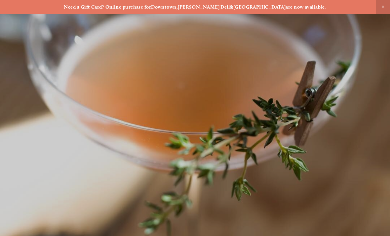
scroll to position [-6, 0]
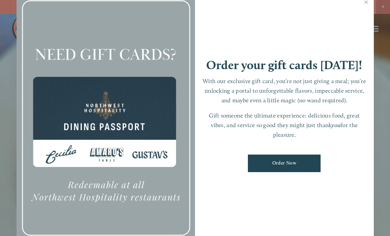
click at [364, 4] on link "Close" at bounding box center [366, 3] width 13 height 19
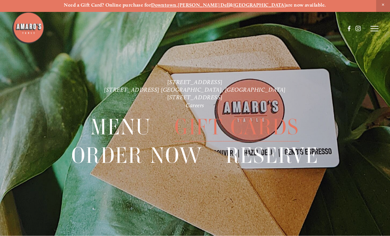
scroll to position [0, 0]
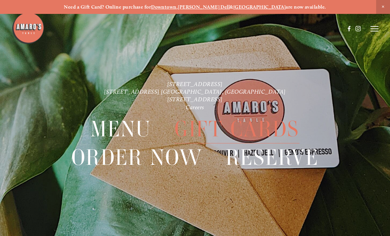
click at [127, 125] on span "Menu" at bounding box center [121, 129] width 61 height 28
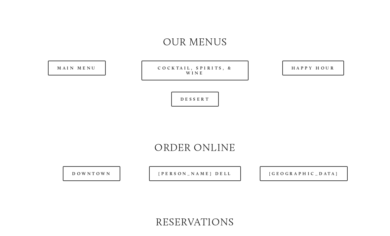
scroll to position [585, 0]
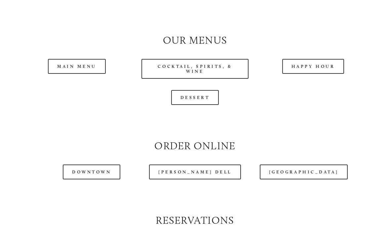
click at [80, 71] on link "Main Menu" at bounding box center [77, 66] width 58 height 15
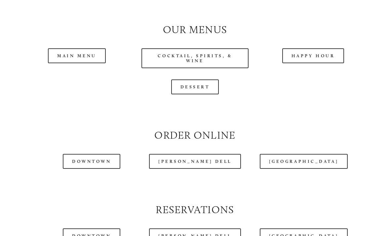
click at [193, 93] on link "Dessert" at bounding box center [195, 86] width 48 height 15
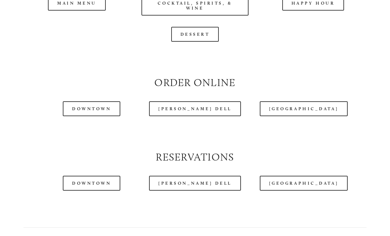
scroll to position [648, 0]
click at [196, 115] on link "[PERSON_NAME] Dell" at bounding box center [195, 108] width 92 height 15
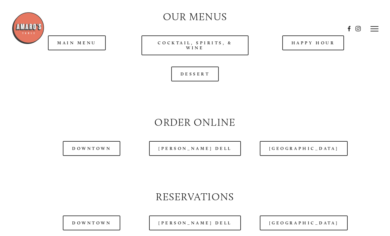
scroll to position [606, 0]
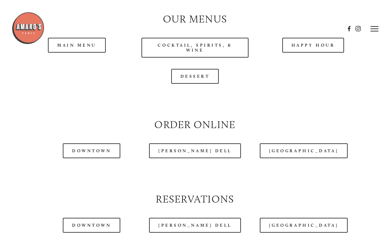
click at [192, 82] on link "Dessert" at bounding box center [195, 76] width 48 height 15
